Goal: Task Accomplishment & Management: Use online tool/utility

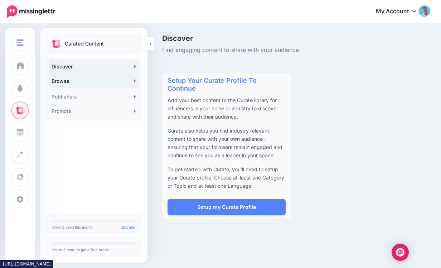
click at [132, 80] on link "Browse" at bounding box center [94, 81] width 90 height 14
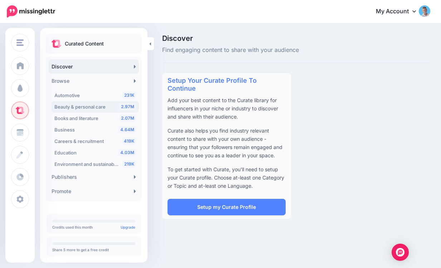
click at [126, 105] on span "2.97M" at bounding box center [127, 106] width 17 height 7
click at [104, 106] on span "Beauty & personal care" at bounding box center [79, 107] width 51 height 6
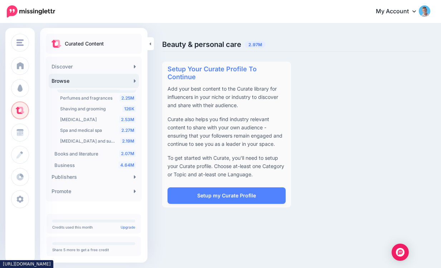
scroll to position [117, 0]
click at [109, 119] on div "2.53M [MEDICAL_DATA]" at bounding box center [98, 119] width 76 height 9
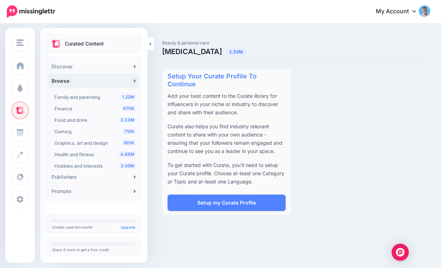
scroll to position [244, 0]
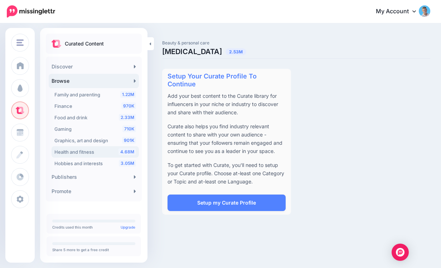
click at [103, 152] on div "4.68M Health and fitness" at bounding box center [95, 151] width 82 height 9
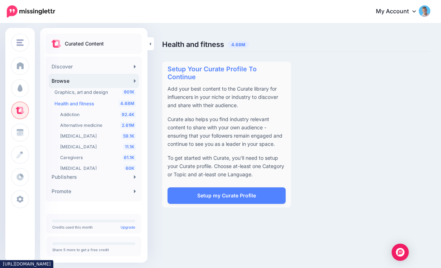
scroll to position [141, 0]
click at [98, 126] on span "Alternative medicine" at bounding box center [81, 124] width 42 height 5
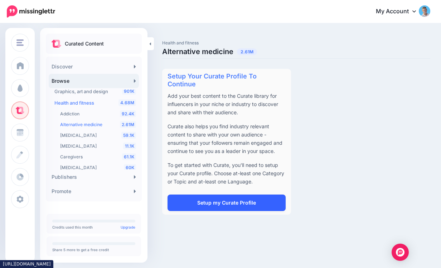
click at [209, 194] on link "Setup my Curate Profile" at bounding box center [227, 202] width 118 height 16
